Goal: Task Accomplishment & Management: Use online tool/utility

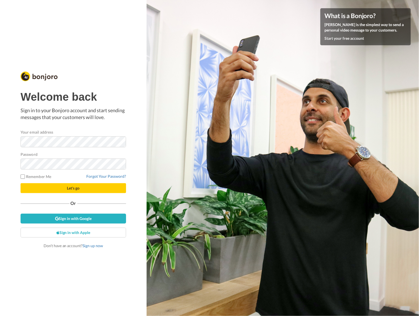
click at [60, 186] on button "Let's go" at bounding box center [74, 188] width 106 height 10
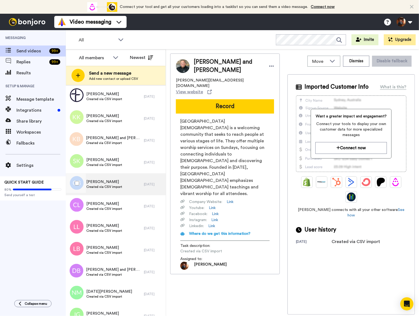
scroll to position [328, 0]
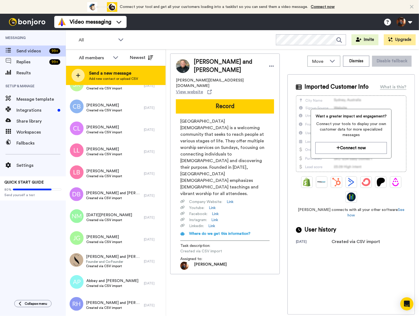
click at [79, 75] on icon at bounding box center [78, 75] width 4 height 5
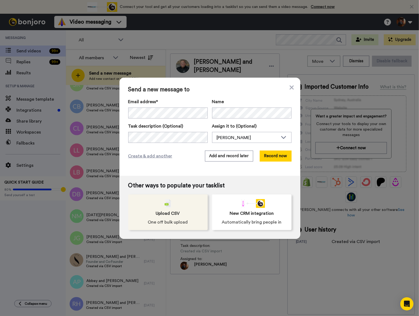
click at [168, 213] on span "Upload CSV" at bounding box center [168, 213] width 24 height 7
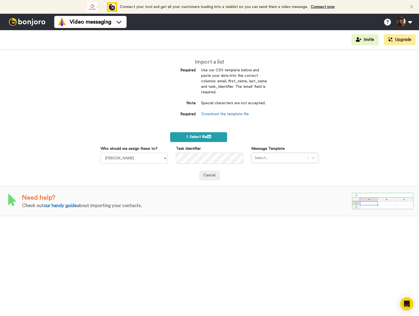
click at [205, 135] on span "1. Select file" at bounding box center [199, 137] width 25 height 4
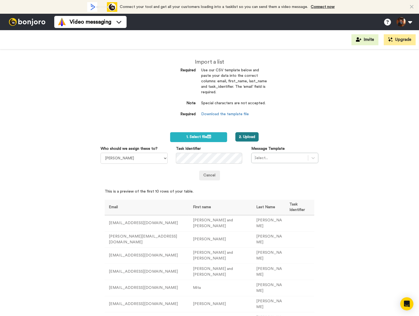
click at [255, 133] on button "2. Upload" at bounding box center [247, 136] width 23 height 9
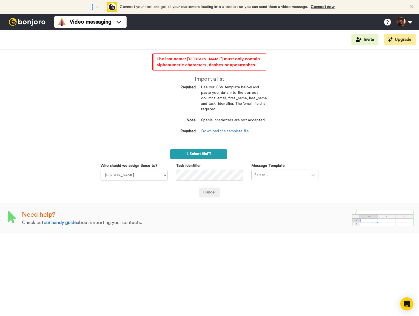
click at [208, 152] on span "1. Select file" at bounding box center [199, 154] width 25 height 4
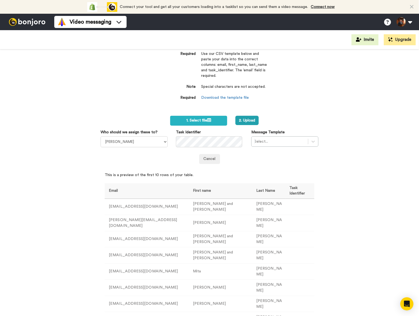
scroll to position [0, 0]
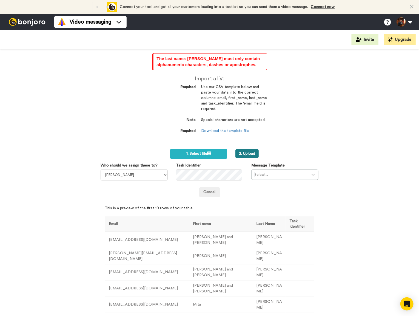
click at [244, 151] on button "2. Upload" at bounding box center [247, 153] width 23 height 9
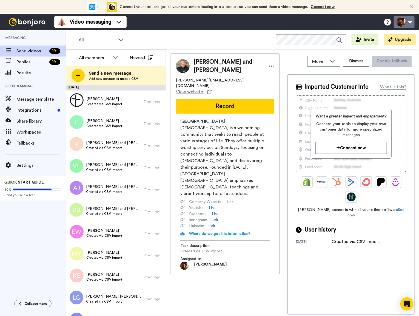
click at [410, 21] on button at bounding box center [404, 22] width 21 height 12
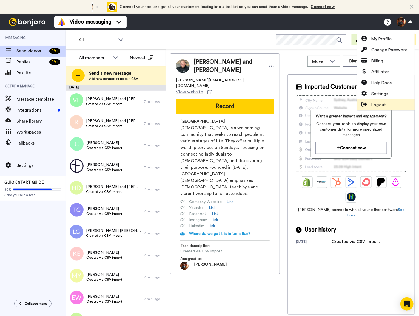
click at [373, 107] on span "Logout" at bounding box center [379, 104] width 15 height 7
